Goal: Information Seeking & Learning: Learn about a topic

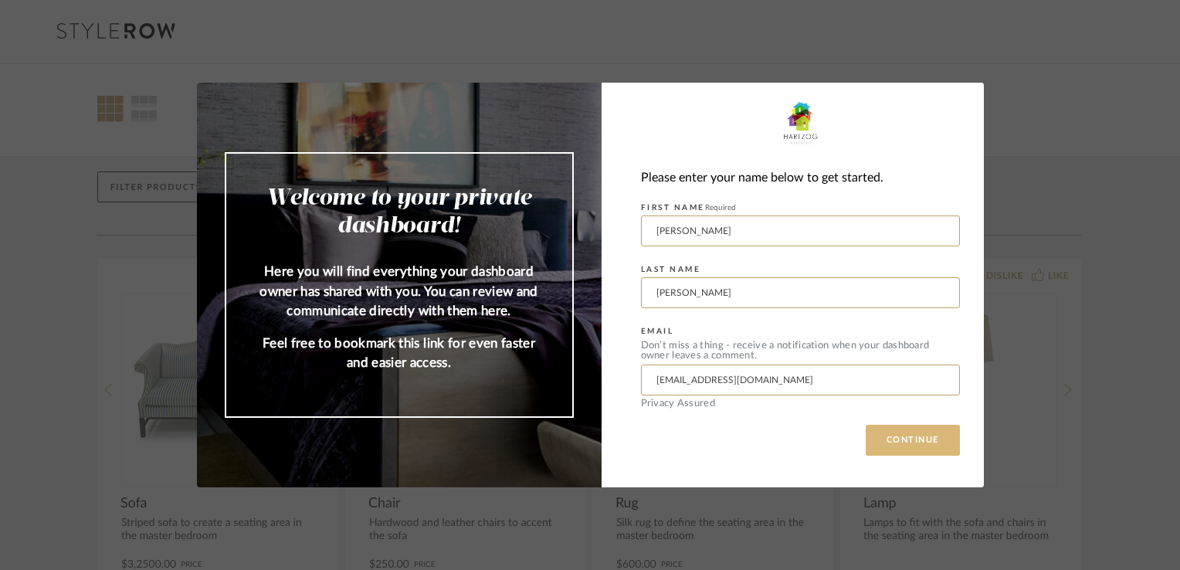
click at [894, 446] on button "CONTINUE" at bounding box center [913, 440] width 94 height 31
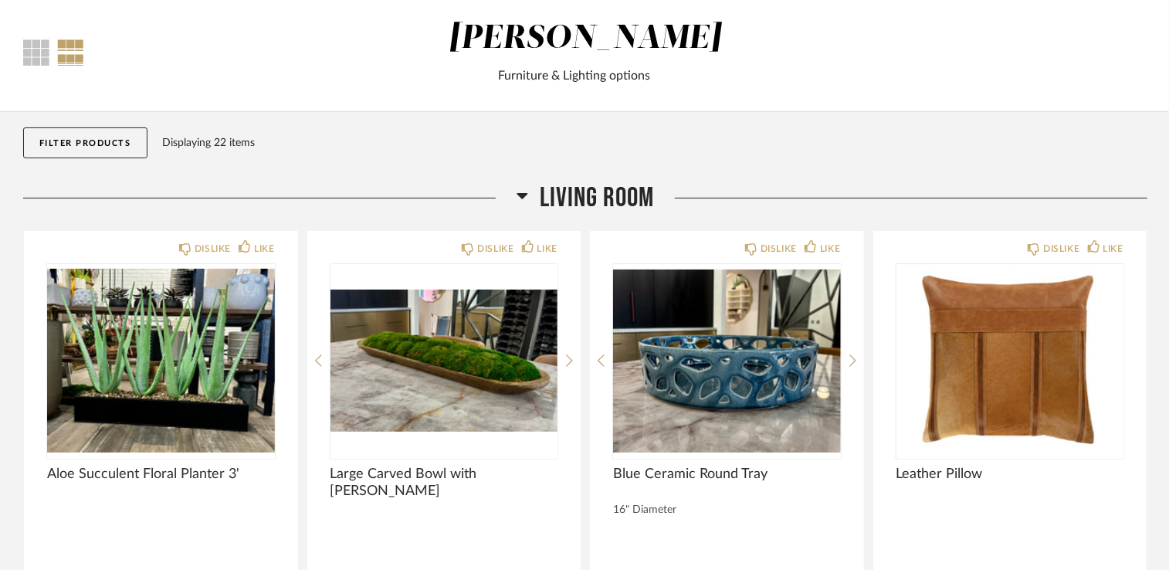
scroll to position [77, 0]
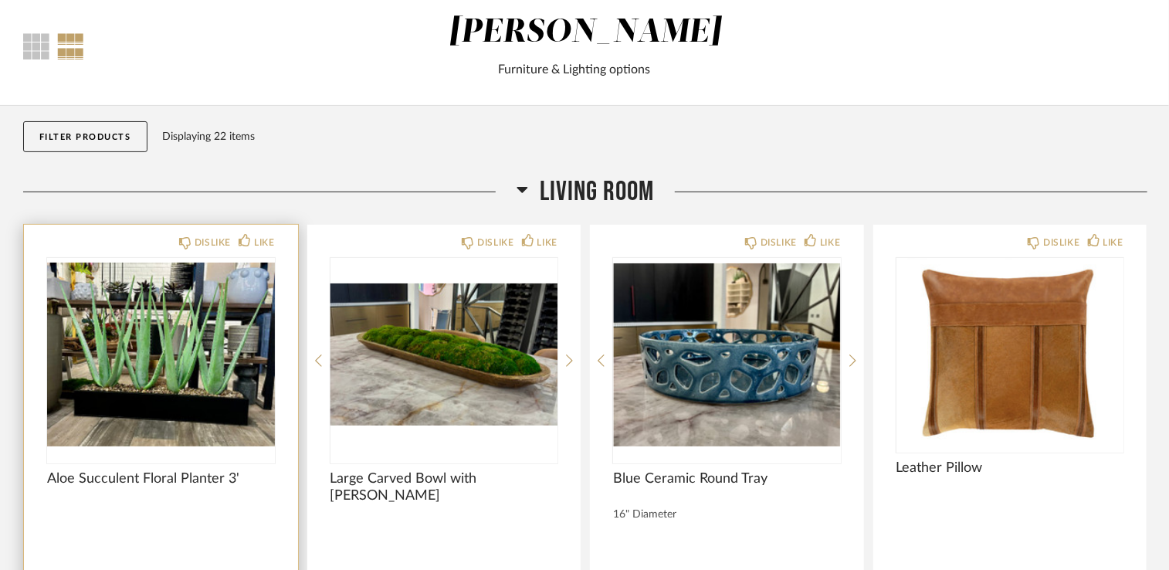
click at [184, 363] on img "0" at bounding box center [161, 354] width 228 height 193
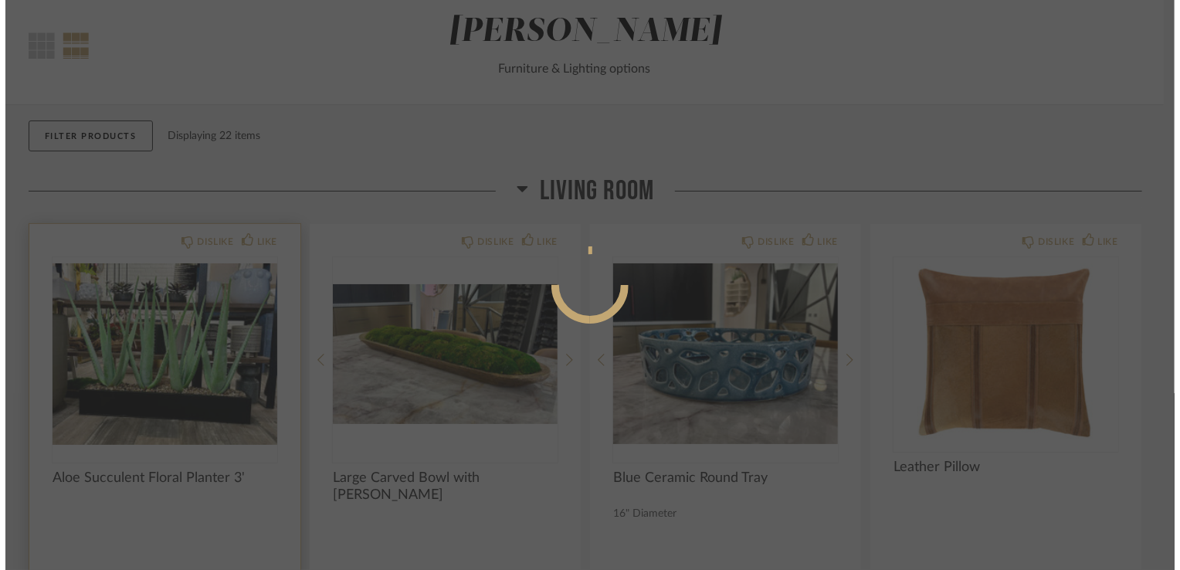
scroll to position [0, 0]
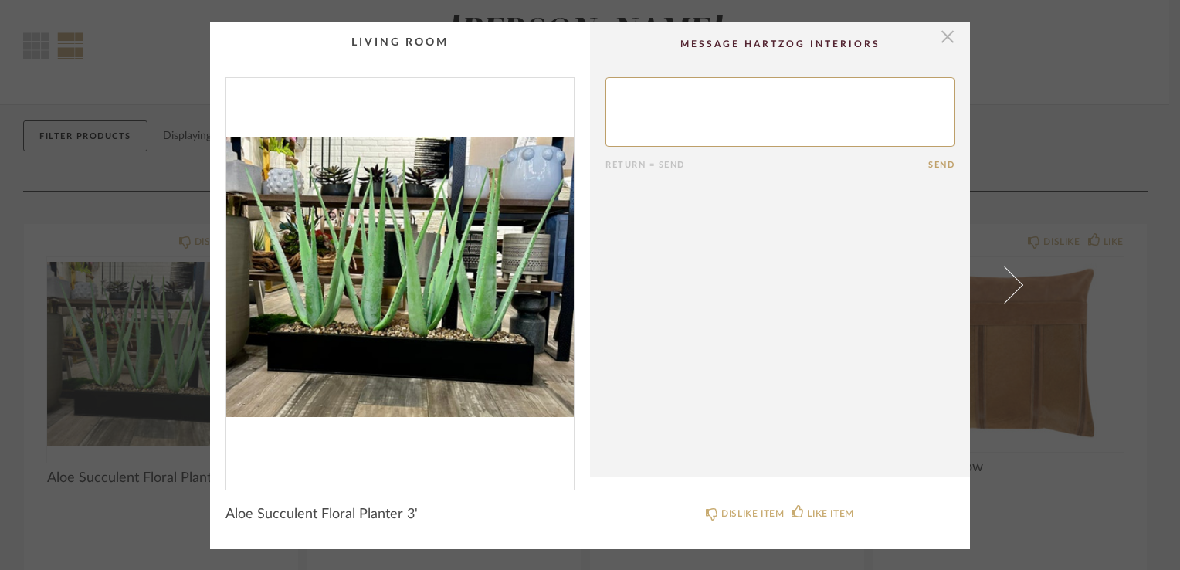
click at [942, 40] on span "button" at bounding box center [947, 37] width 31 height 31
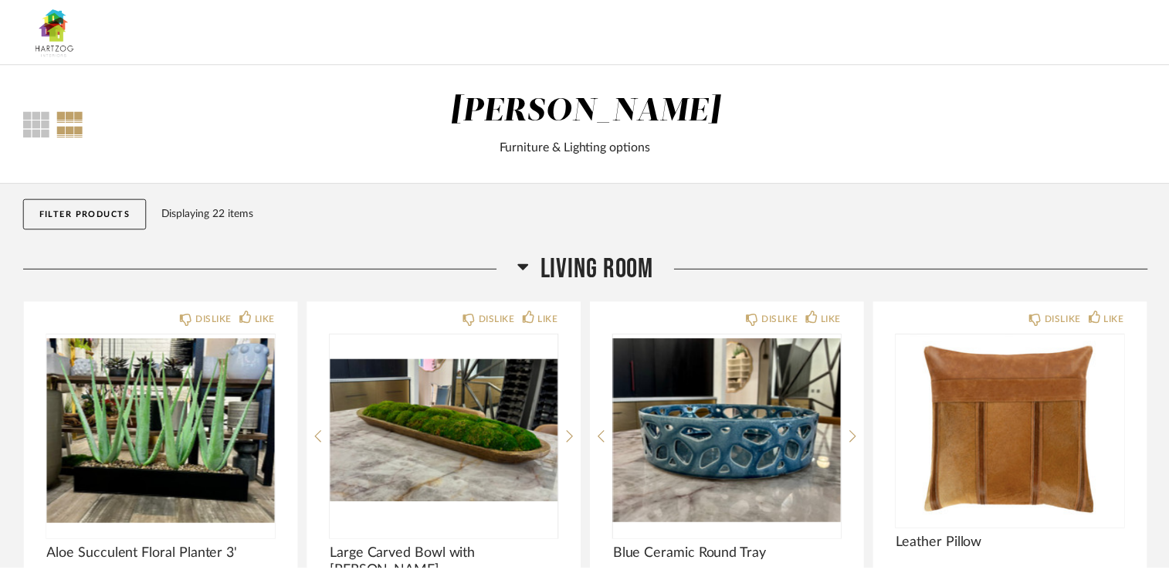
scroll to position [77, 0]
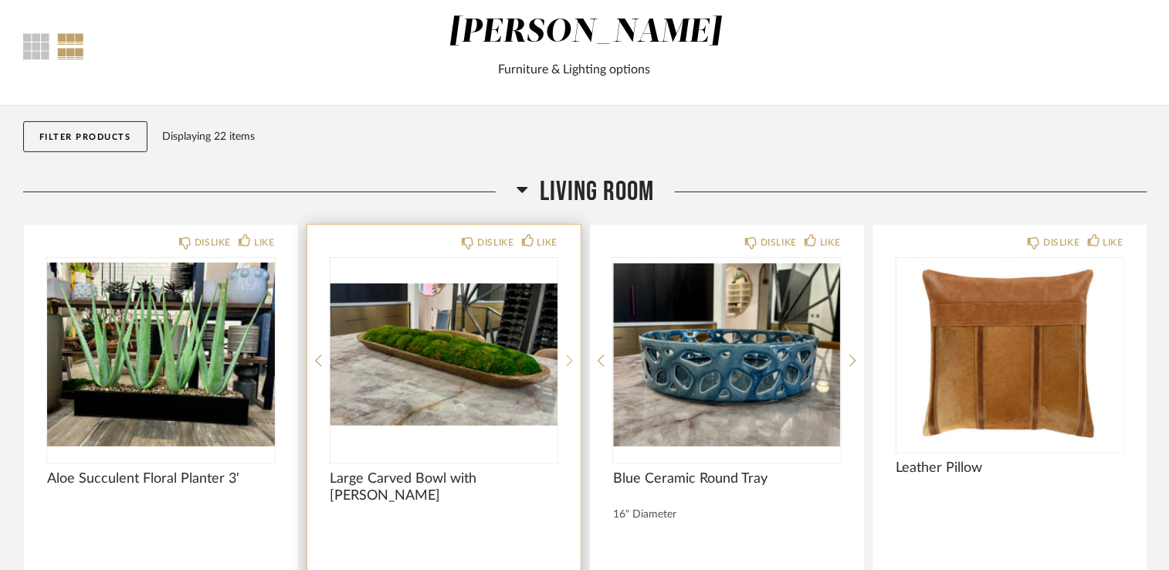
click at [568, 361] on icon at bounding box center [569, 361] width 7 height 14
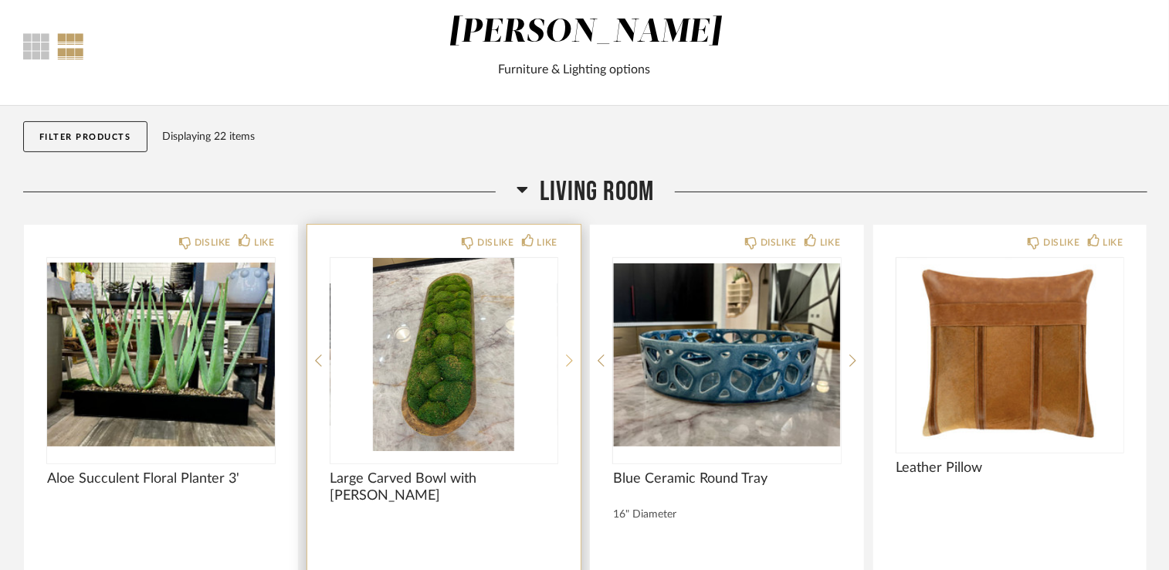
click at [568, 361] on icon at bounding box center [569, 361] width 7 height 14
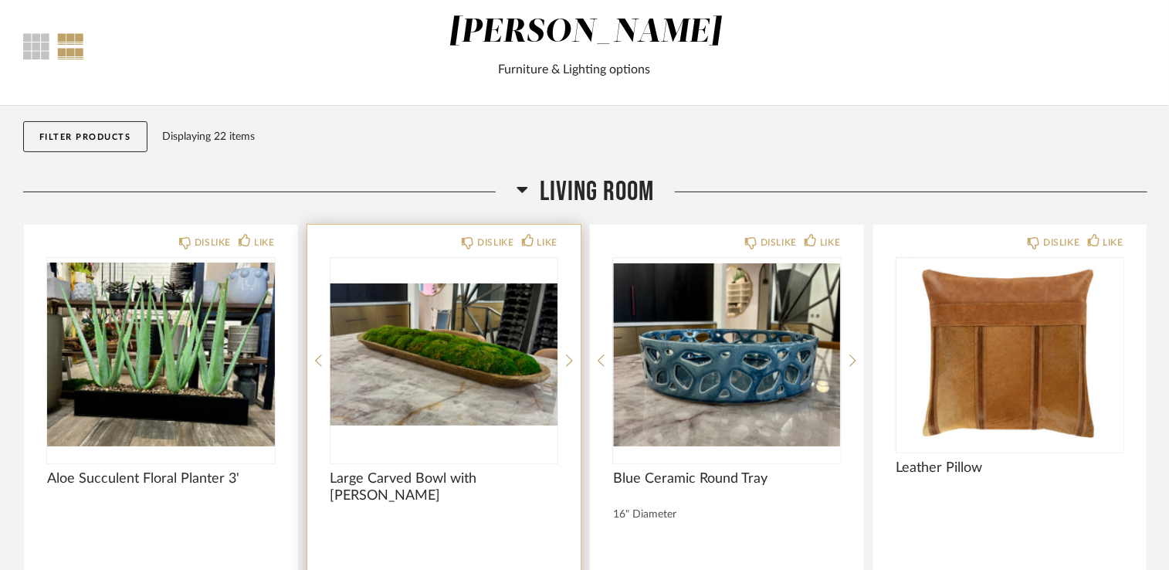
click at [510, 360] on img "0" at bounding box center [444, 354] width 228 height 193
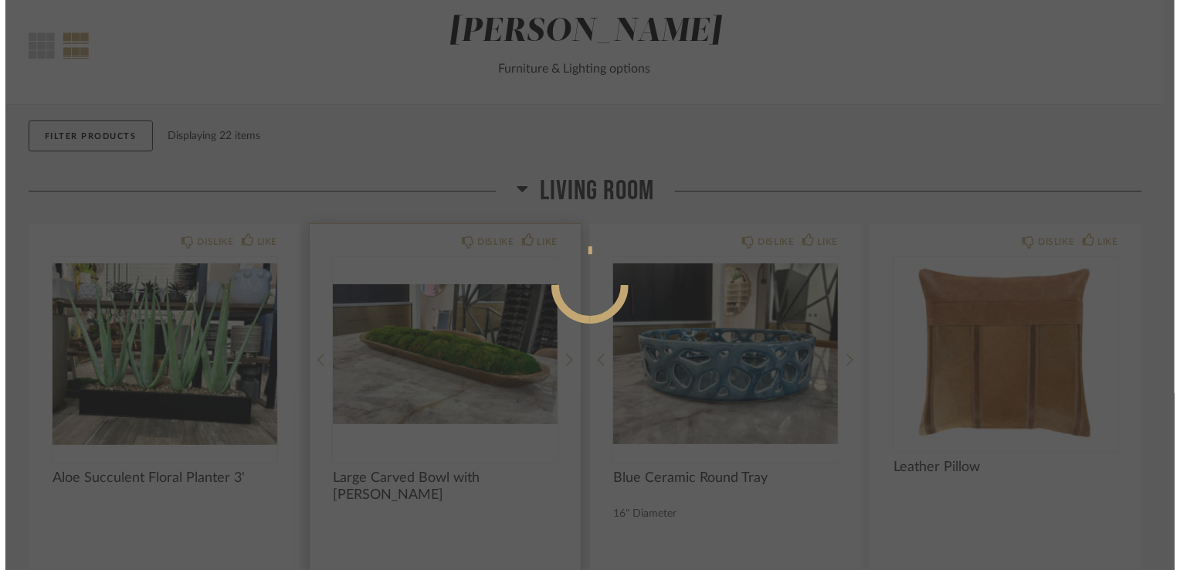
scroll to position [0, 0]
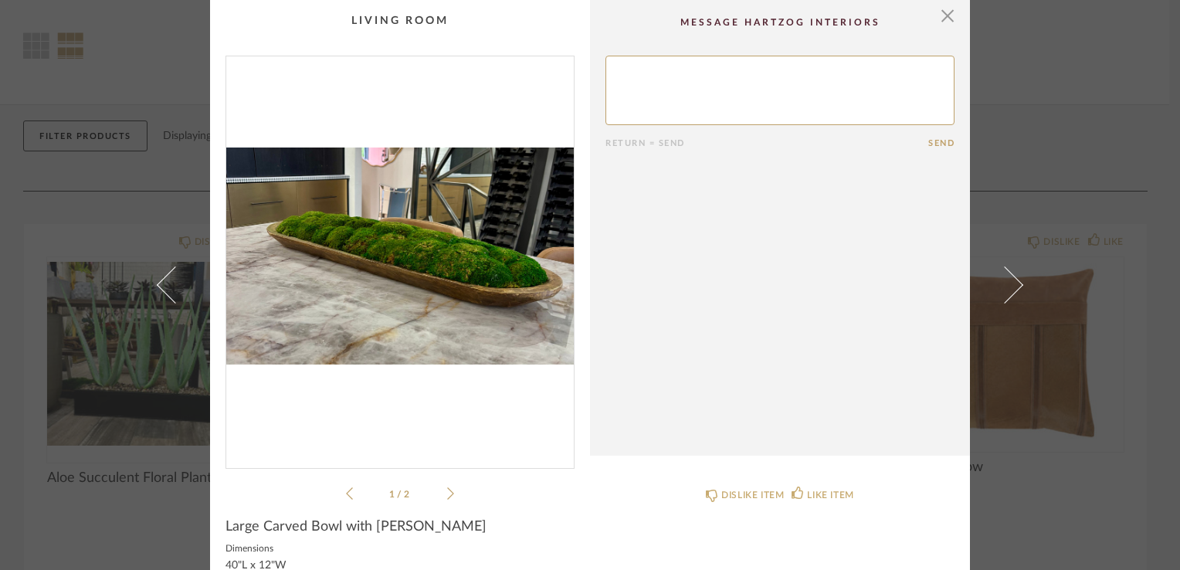
click at [447, 490] on icon at bounding box center [450, 493] width 7 height 14
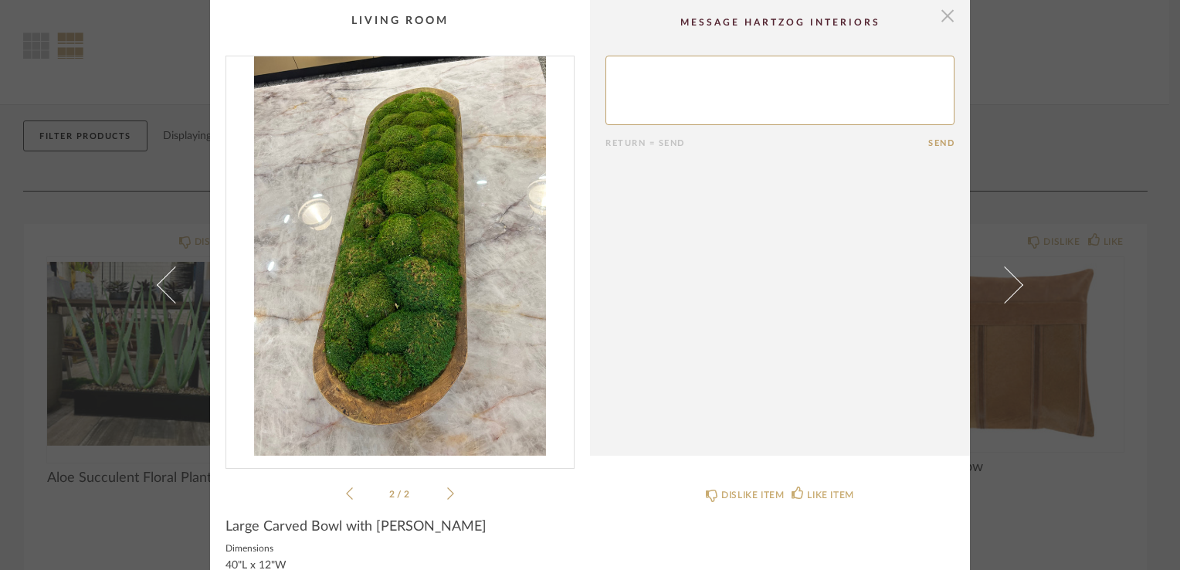
click at [943, 18] on span "button" at bounding box center [947, 15] width 31 height 31
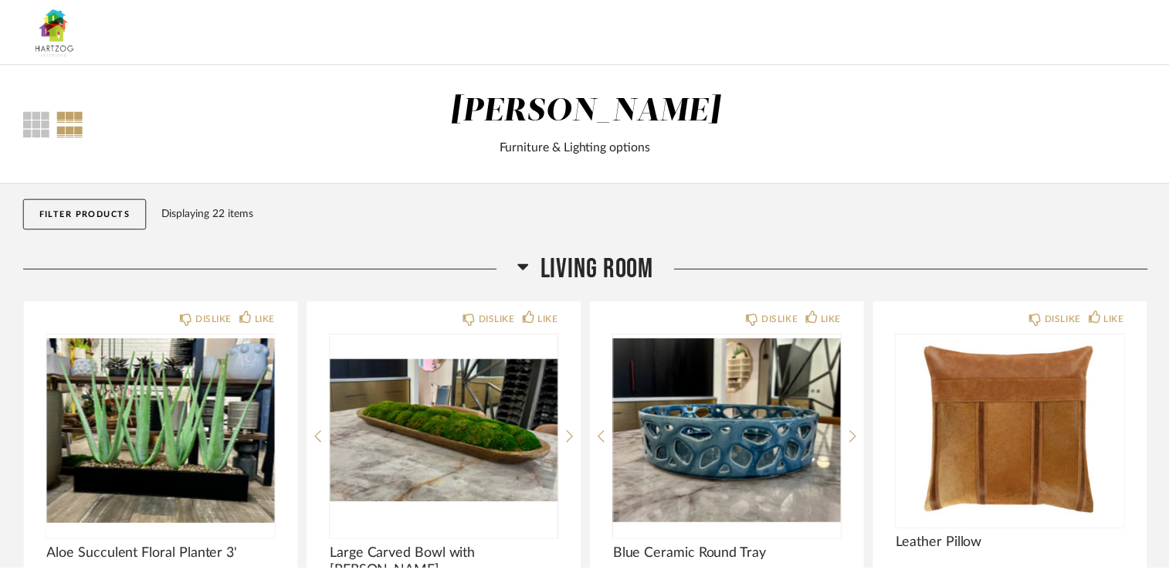
scroll to position [77, 0]
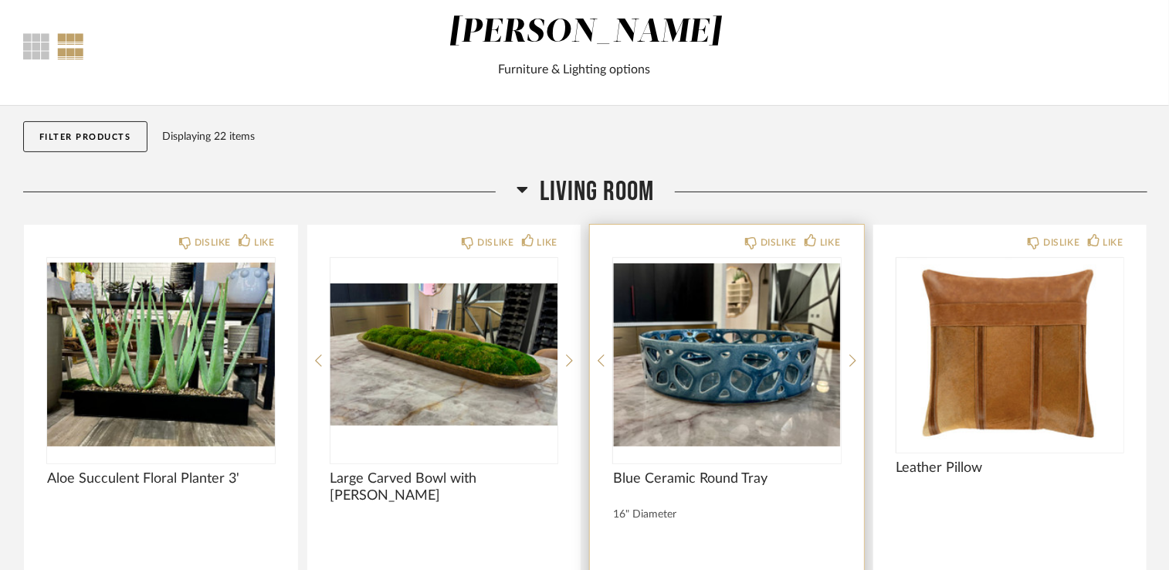
click at [743, 356] on img "0" at bounding box center [727, 354] width 228 height 193
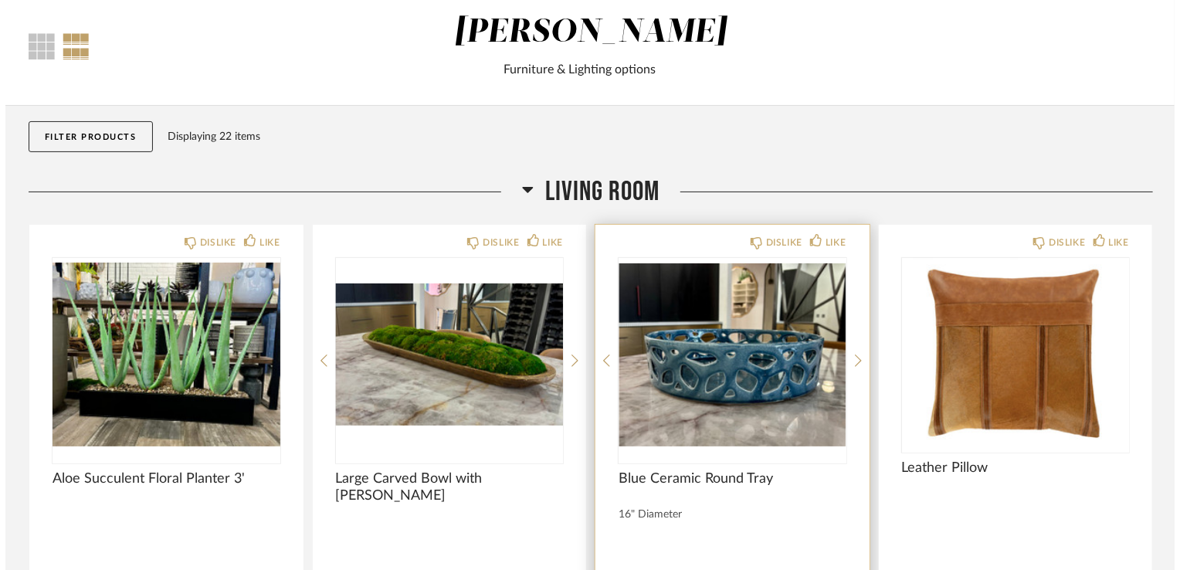
scroll to position [0, 0]
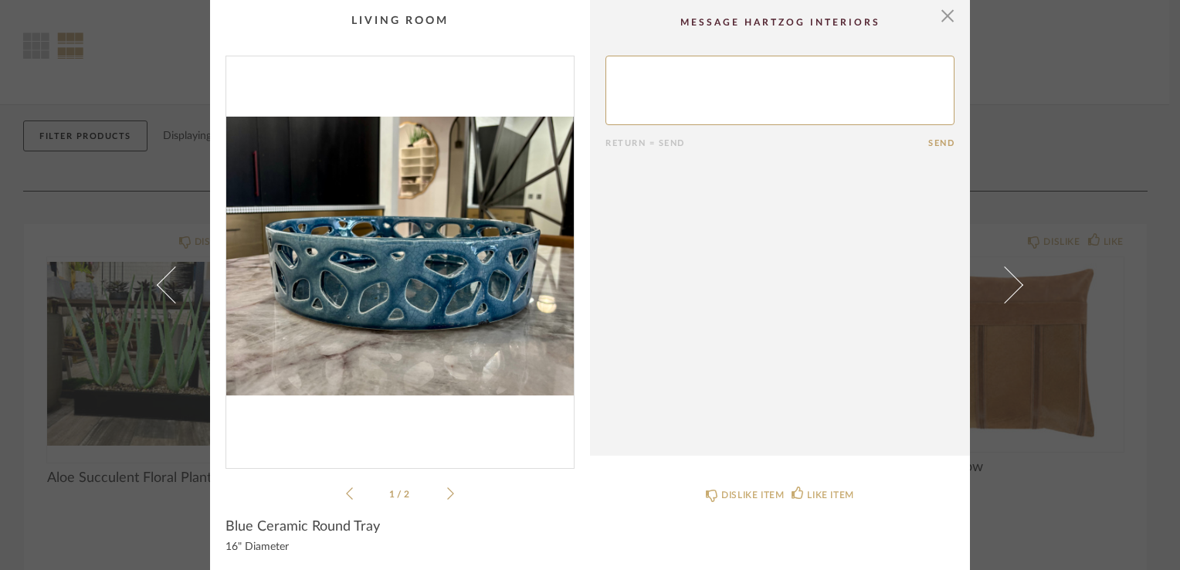
click at [447, 493] on icon at bounding box center [450, 493] width 7 height 14
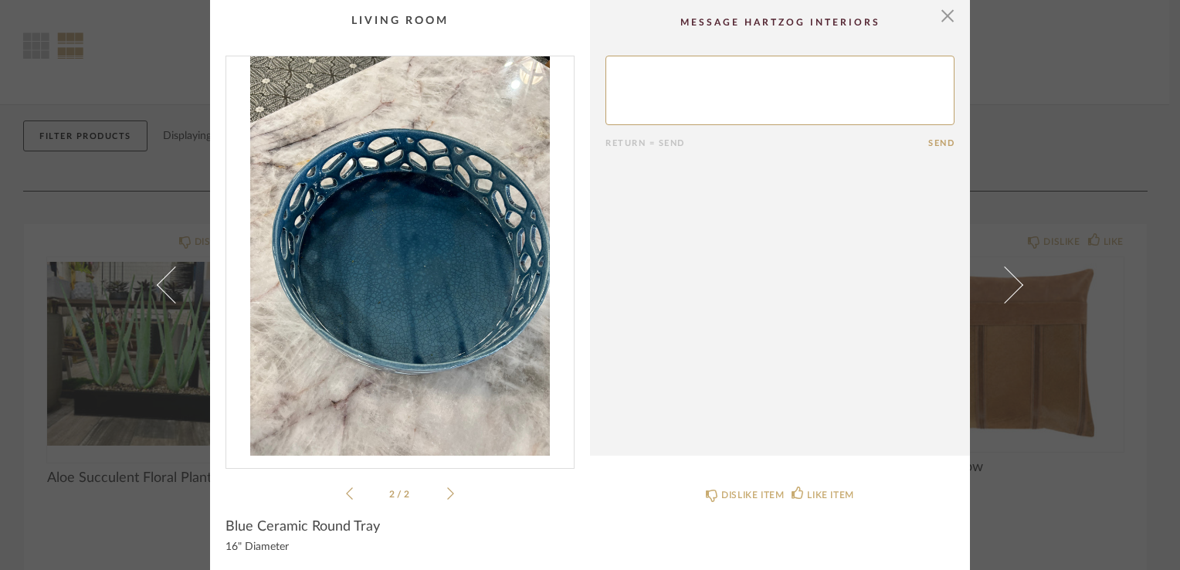
click at [447, 493] on icon at bounding box center [450, 493] width 7 height 14
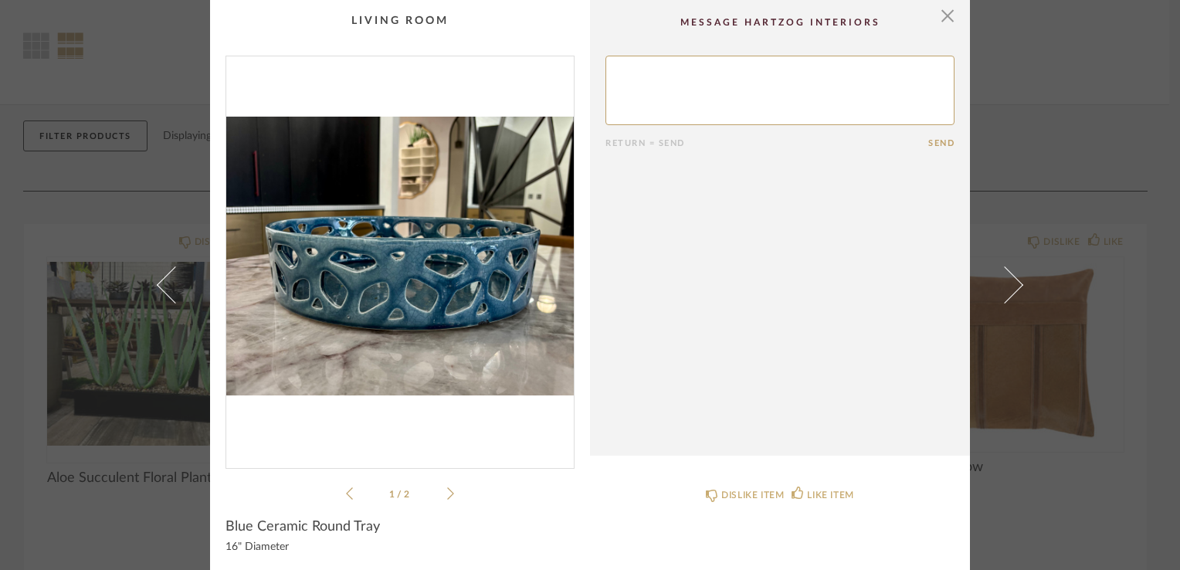
scroll to position [10, 0]
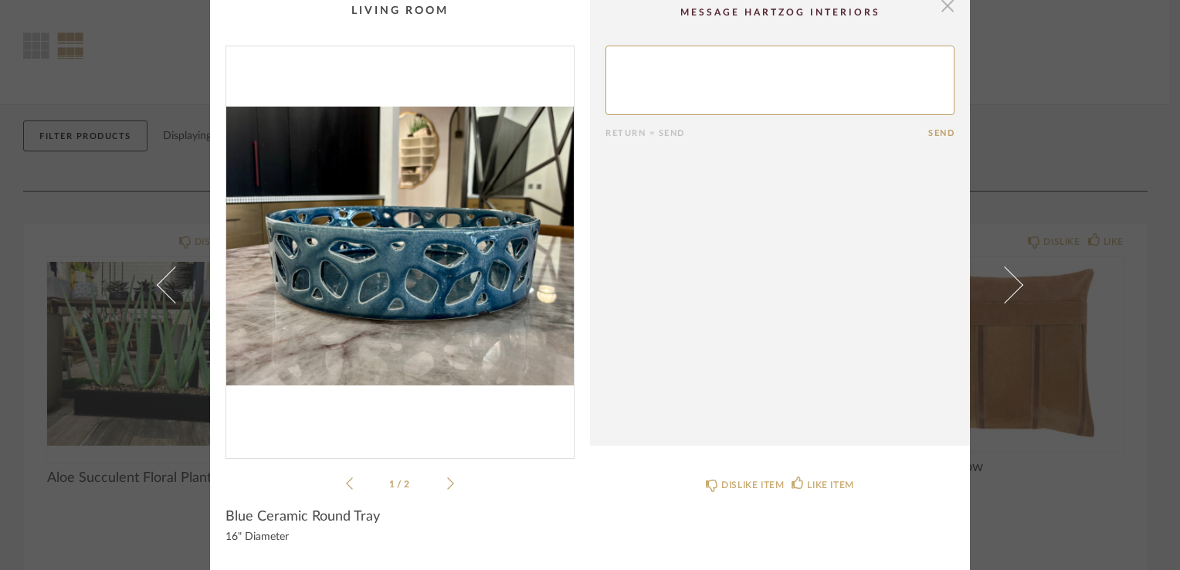
click at [939, 8] on span "button" at bounding box center [947, 5] width 31 height 31
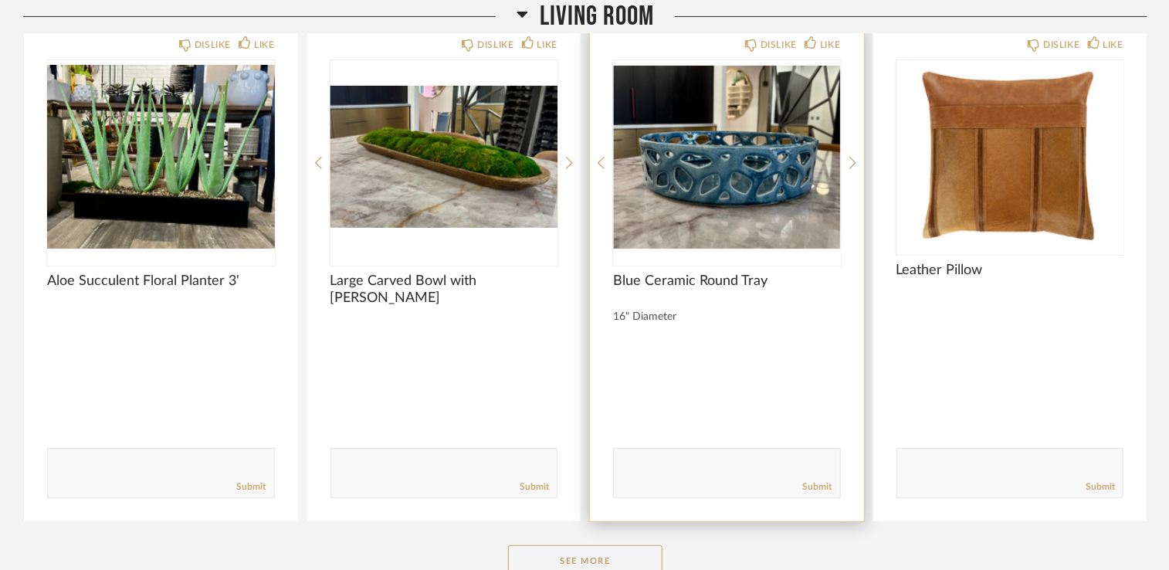
scroll to position [276, 0]
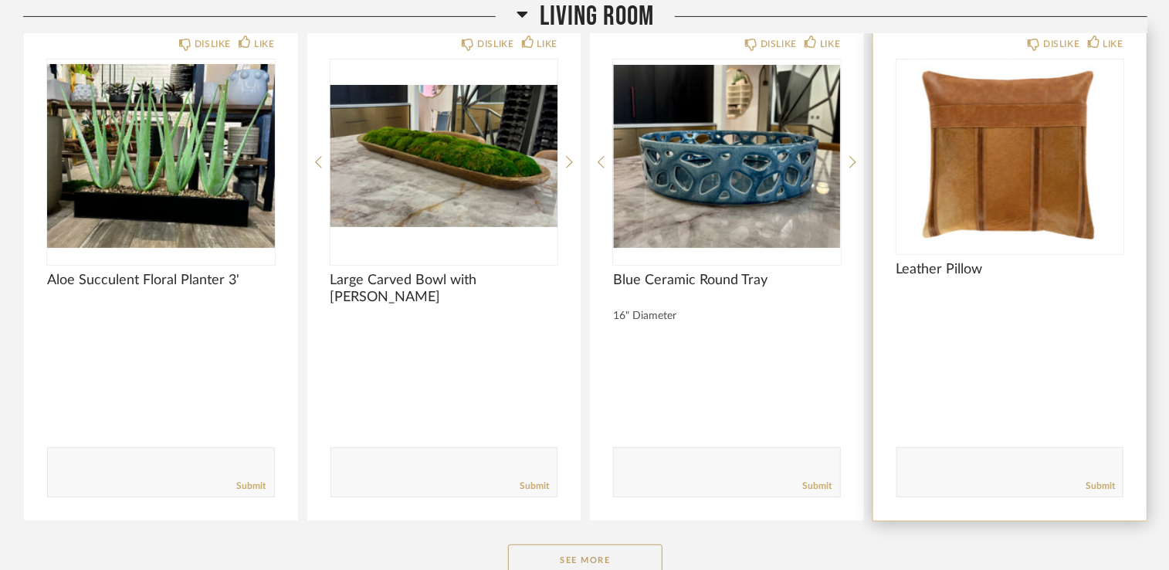
click at [978, 194] on img "0" at bounding box center [997, 155] width 203 height 193
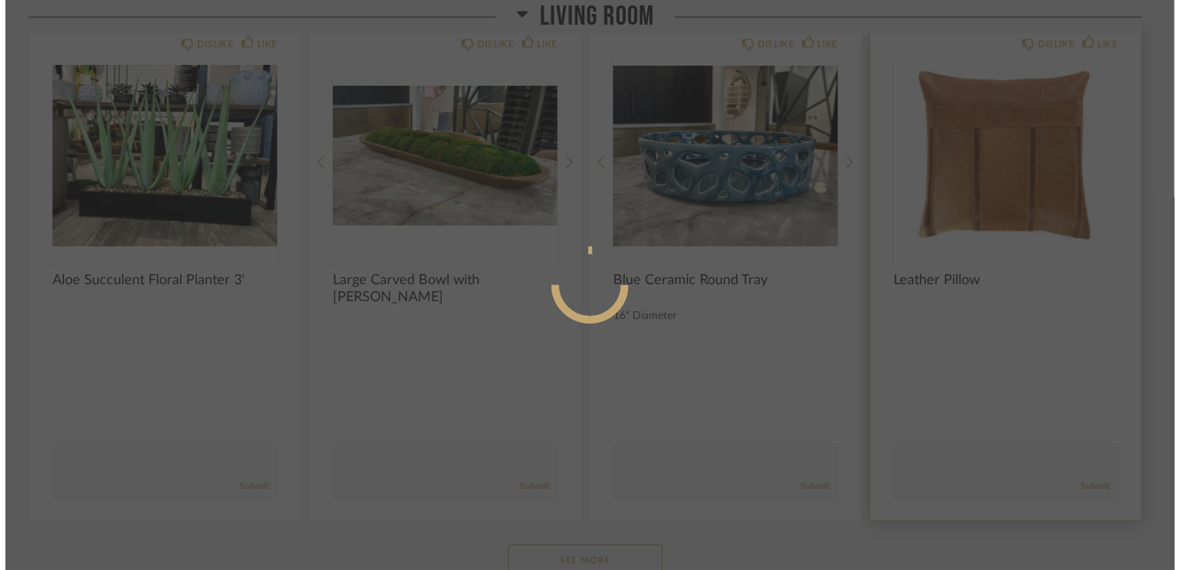
scroll to position [0, 0]
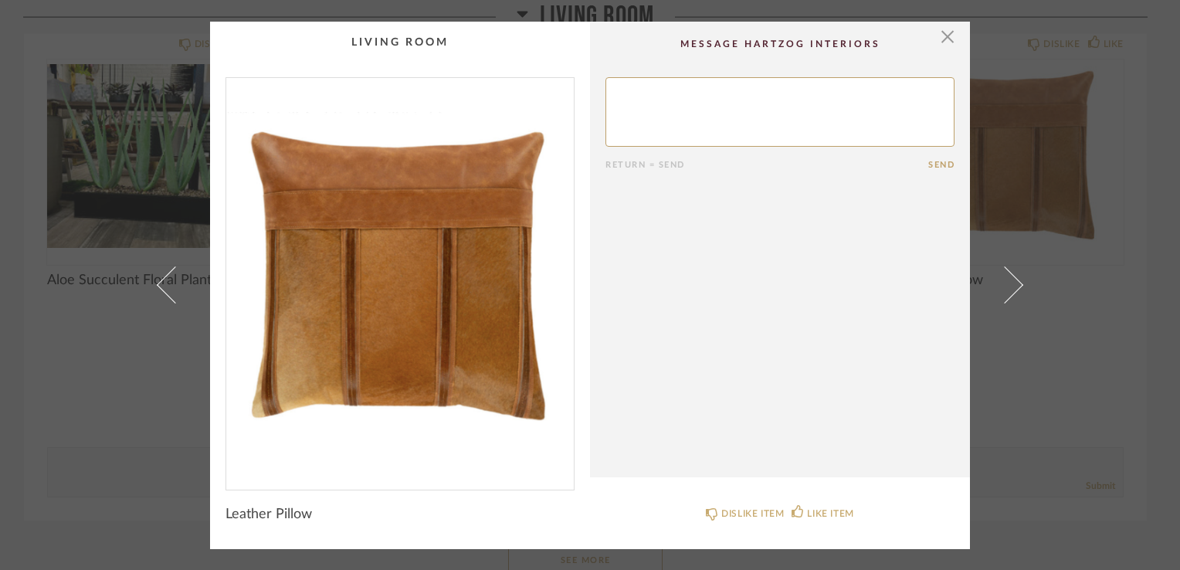
click at [666, 335] on cpp-summary-comments "Return = Send Send" at bounding box center [780, 250] width 380 height 456
click at [944, 39] on span "button" at bounding box center [947, 37] width 31 height 31
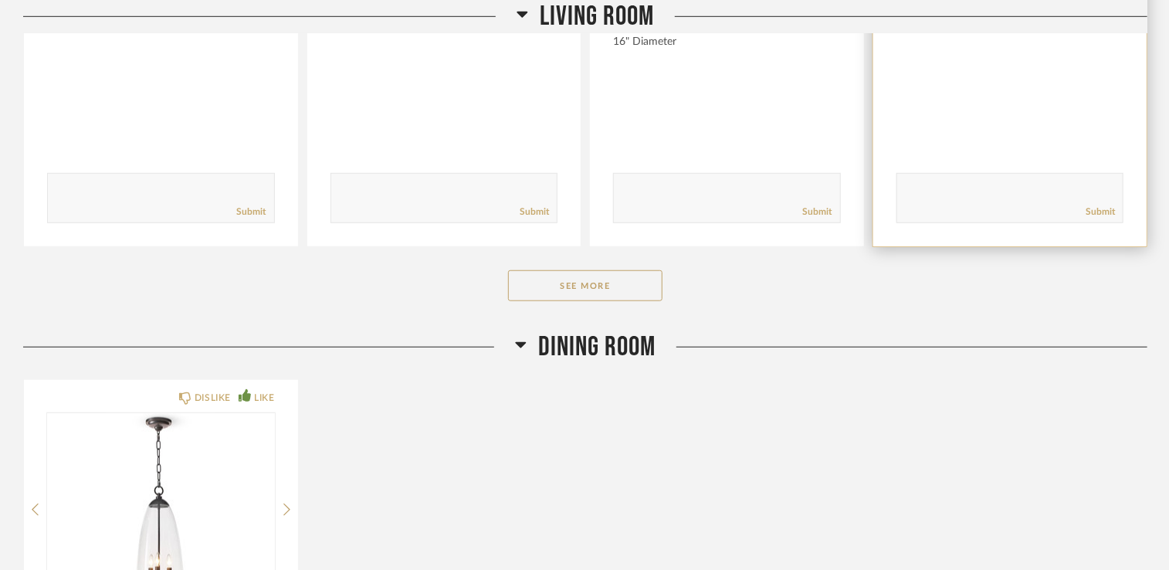
scroll to position [547, 0]
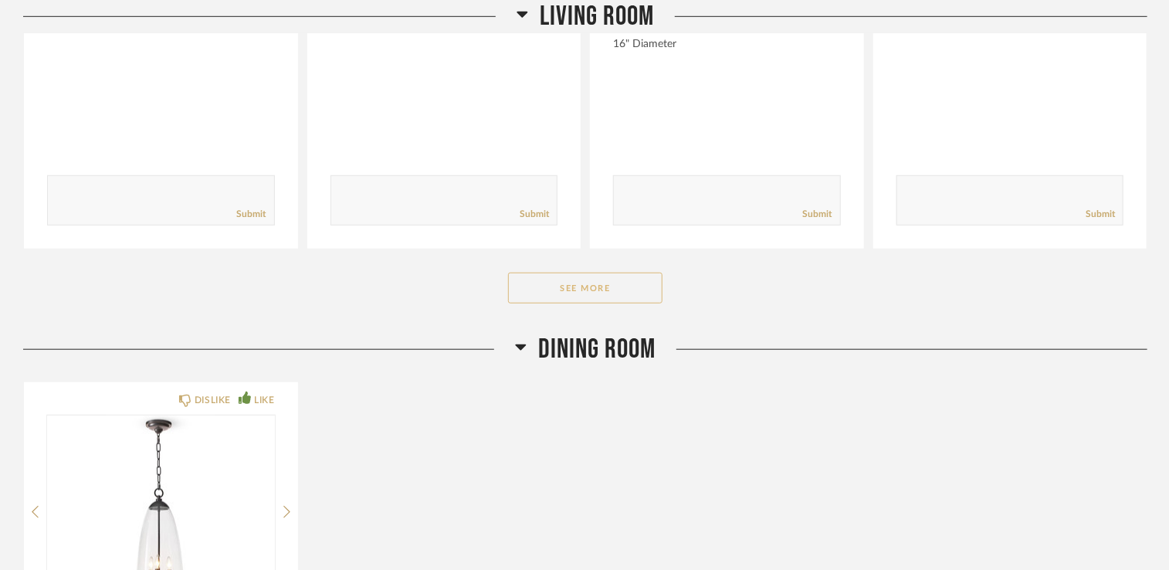
click at [619, 284] on button "See More" at bounding box center [585, 288] width 154 height 31
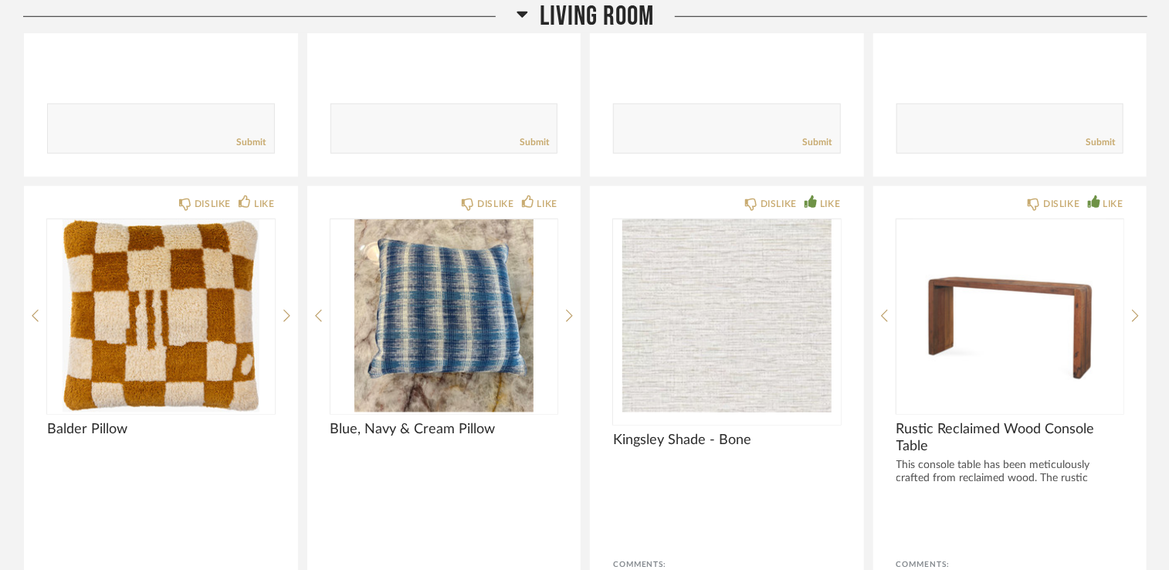
scroll to position [618, 0]
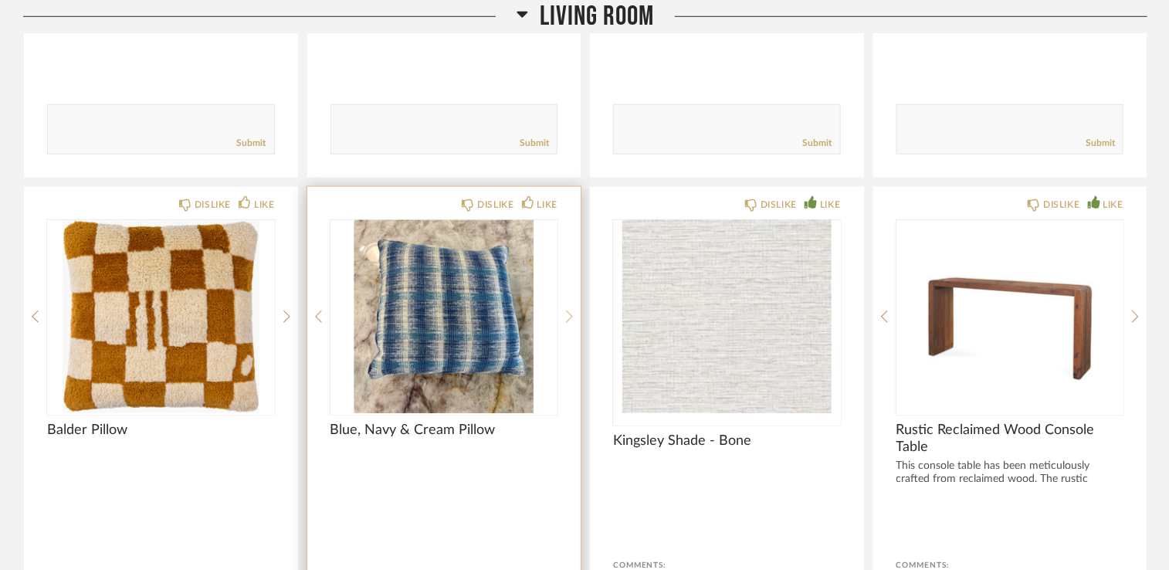
click at [568, 318] on icon at bounding box center [569, 317] width 7 height 14
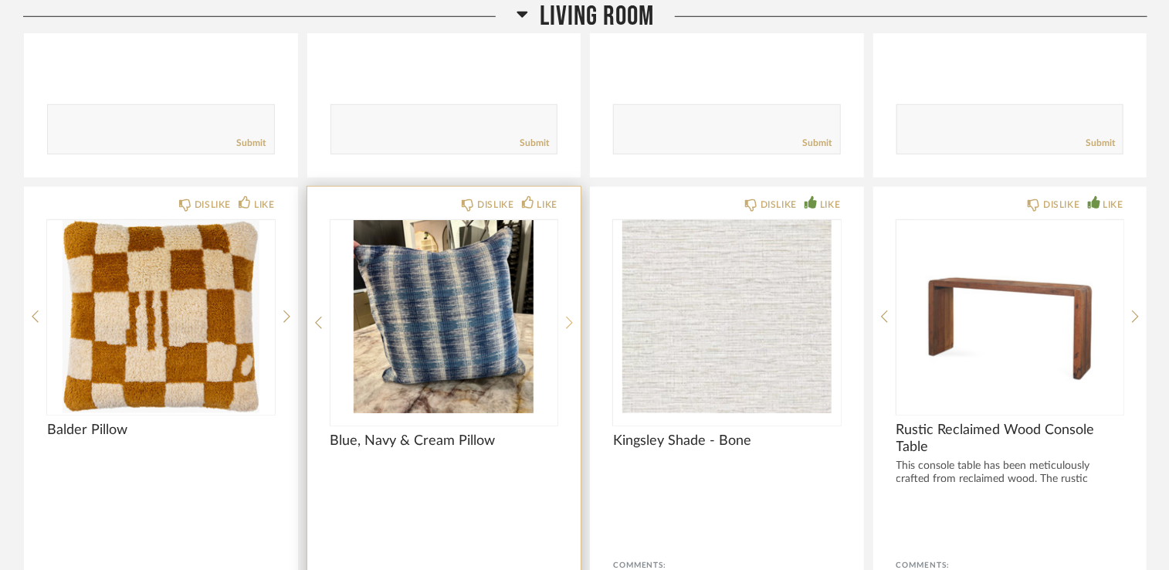
click at [568, 318] on icon at bounding box center [569, 323] width 7 height 14
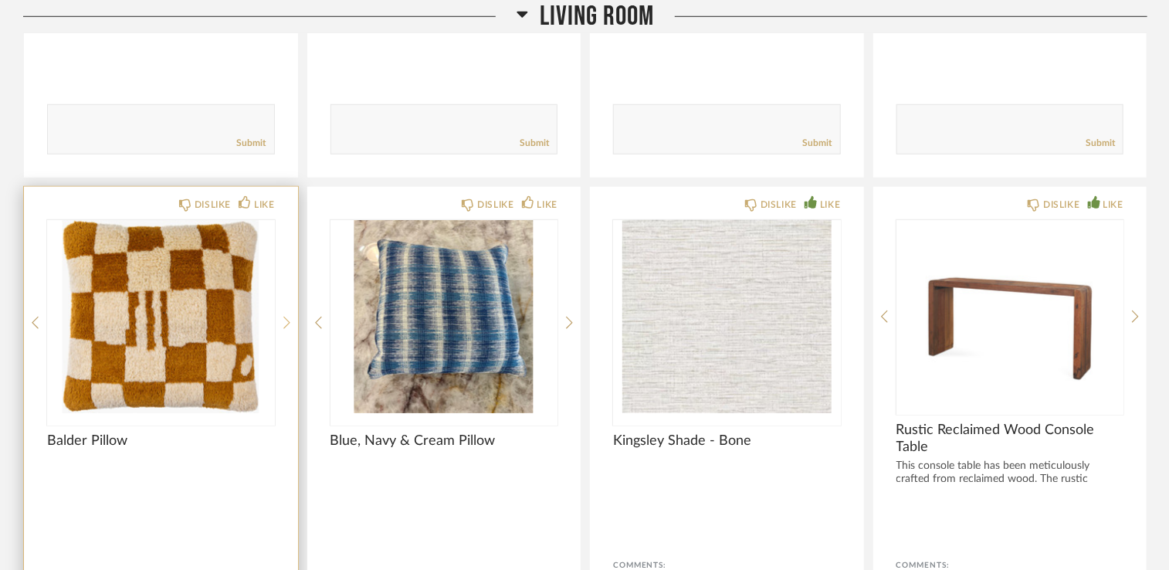
click at [290, 317] on icon at bounding box center [286, 323] width 7 height 14
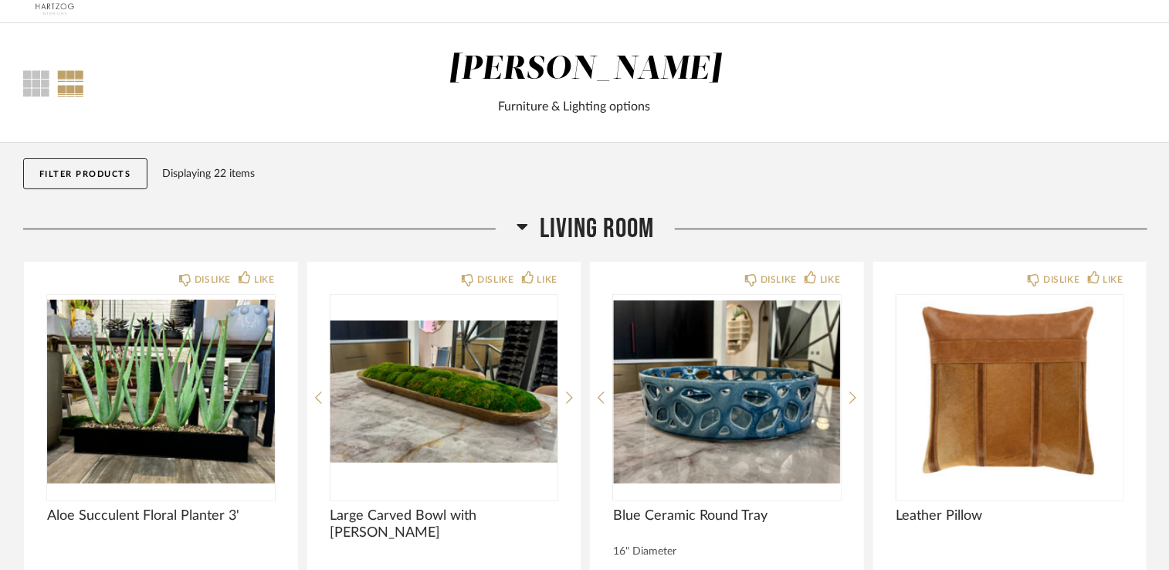
scroll to position [0, 0]
